Goal: Task Accomplishment & Management: Manage account settings

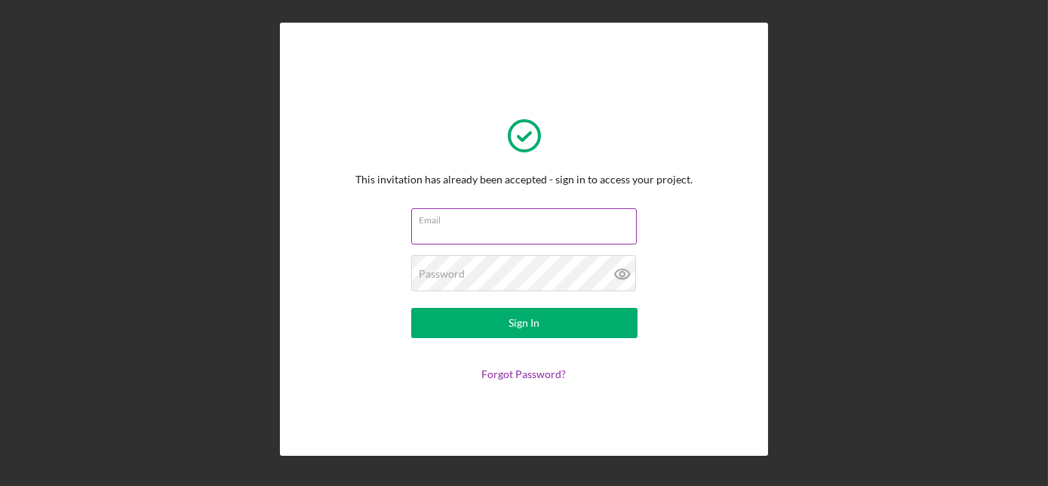
click at [527, 226] on input "Email" at bounding box center [523, 226] width 225 height 36
type input "[EMAIL_ADDRESS][DOMAIN_NAME]"
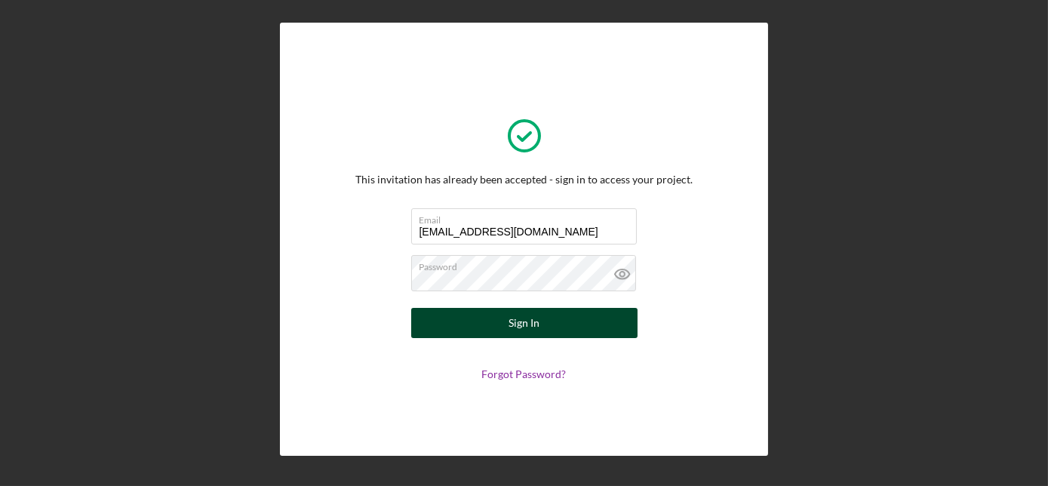
click at [545, 325] on button "Sign In" at bounding box center [524, 323] width 226 height 30
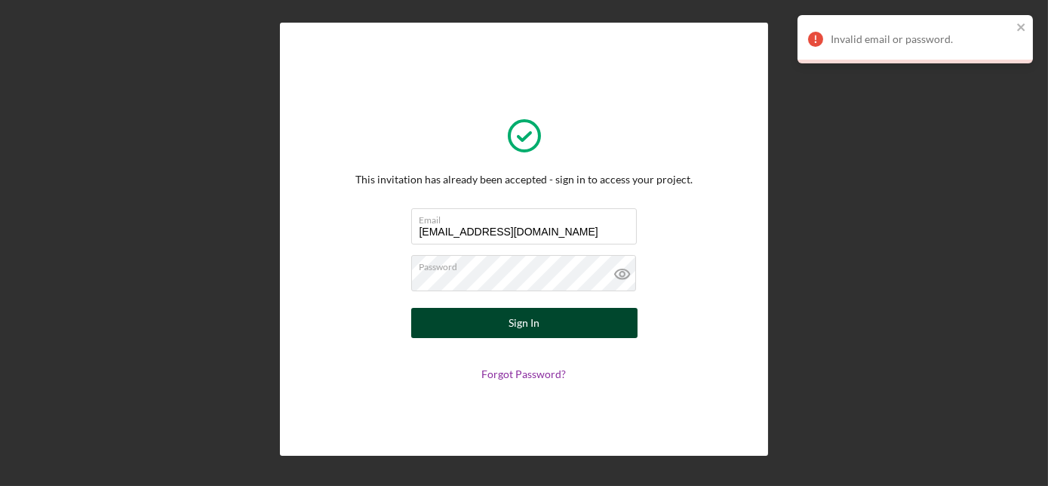
click at [512, 320] on div "Sign In" at bounding box center [523, 323] width 31 height 30
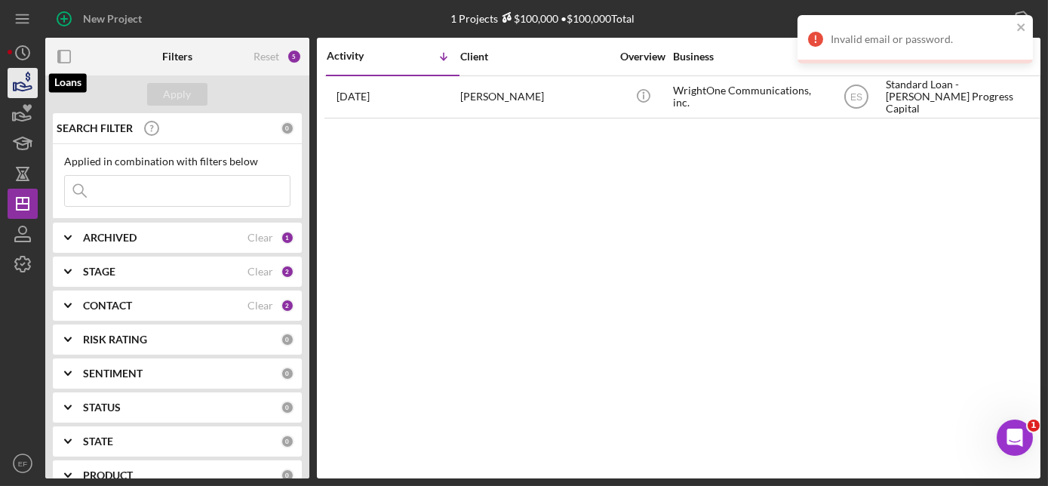
click at [30, 86] on icon "button" at bounding box center [24, 86] width 16 height 8
